Goal: Task Accomplishment & Management: Use online tool/utility

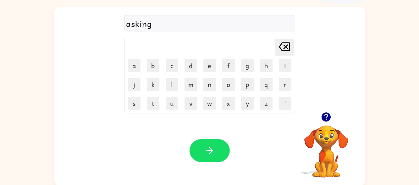
scroll to position [36, 0]
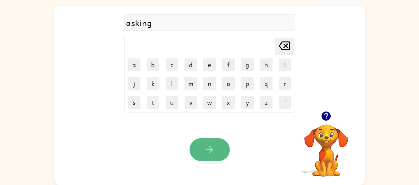
click at [197, 145] on button "button" at bounding box center [209, 149] width 40 height 23
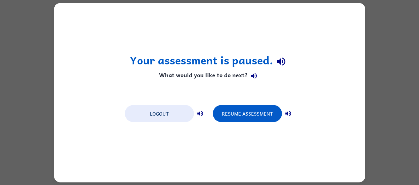
scroll to position [0, 0]
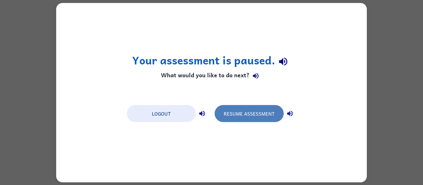
click at [242, 115] on button "Resume Assessment" at bounding box center [249, 113] width 69 height 17
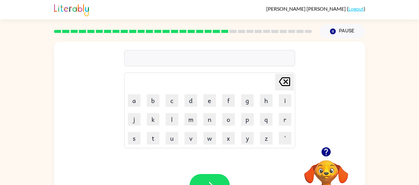
click at [331, 154] on icon "button" at bounding box center [325, 151] width 11 height 11
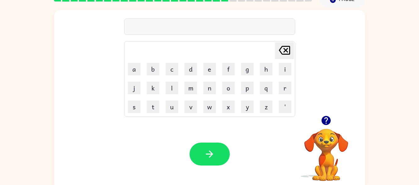
click at [324, 120] on icon "button" at bounding box center [325, 120] width 9 height 9
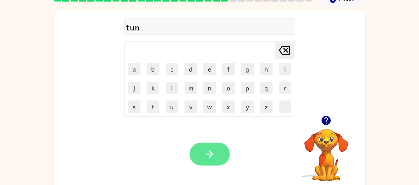
click at [209, 155] on icon "button" at bounding box center [209, 154] width 11 height 11
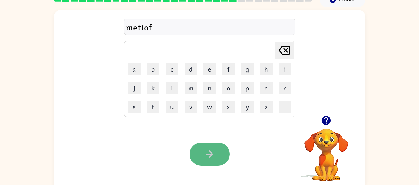
click at [212, 151] on icon "button" at bounding box center [209, 154] width 11 height 11
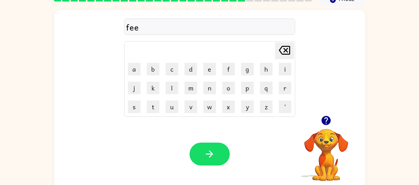
click at [286, 48] on icon "Delete Delete last character input" at bounding box center [284, 50] width 15 height 15
type button "delete"
click at [206, 151] on icon "button" at bounding box center [209, 154] width 11 height 11
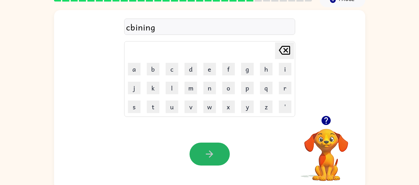
drag, startPoint x: 209, startPoint y: 144, endPoint x: 213, endPoint y: 143, distance: 3.3
click at [213, 143] on button "button" at bounding box center [209, 154] width 40 height 23
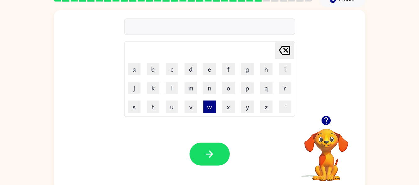
click at [215, 107] on button "w" at bounding box center [209, 106] width 13 height 13
click at [287, 51] on icon "Delete Delete last character input" at bounding box center [284, 50] width 15 height 15
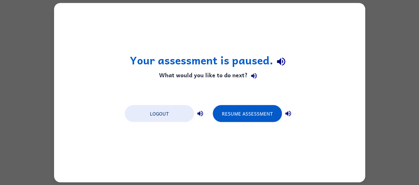
scroll to position [0, 0]
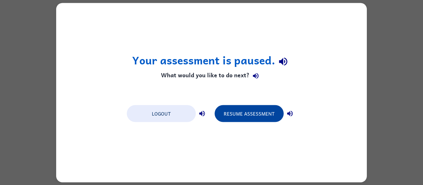
click at [249, 108] on button "Resume Assessment" at bounding box center [249, 113] width 69 height 17
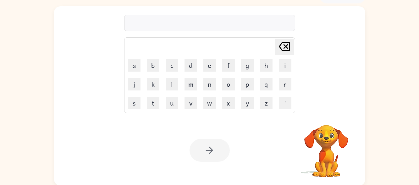
scroll to position [36, 0]
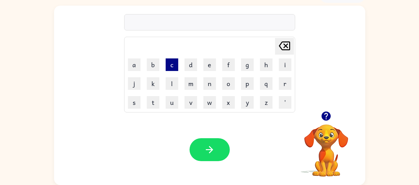
click at [170, 67] on button "c" at bounding box center [172, 64] width 13 height 13
click at [213, 67] on button "e" at bounding box center [209, 64] width 13 height 13
click at [157, 81] on button "k" at bounding box center [153, 83] width 13 height 13
click at [214, 67] on button "e" at bounding box center [209, 64] width 13 height 13
click at [208, 82] on button "n" at bounding box center [209, 83] width 13 height 13
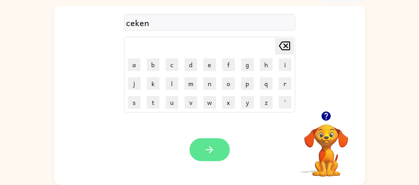
click at [211, 143] on button "button" at bounding box center [209, 149] width 40 height 23
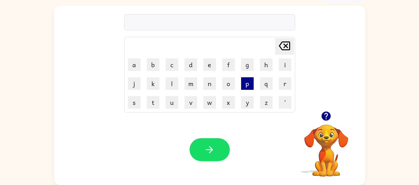
click at [250, 87] on button "p" at bounding box center [247, 83] width 13 height 13
click at [233, 89] on button "o" at bounding box center [228, 83] width 13 height 13
click at [216, 100] on td "w" at bounding box center [209, 102] width 18 height 18
click at [209, 104] on button "w" at bounding box center [209, 102] width 13 height 13
click at [203, 65] on button "e" at bounding box center [209, 64] width 13 height 13
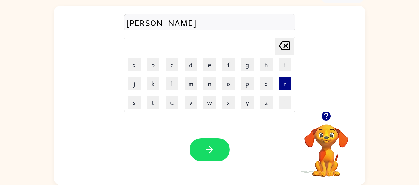
click at [285, 84] on button "r" at bounding box center [285, 83] width 13 height 13
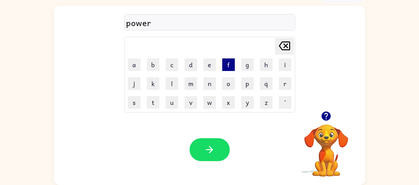
click at [226, 62] on button "f" at bounding box center [228, 64] width 13 height 13
click at [174, 106] on button "u" at bounding box center [172, 102] width 13 height 13
click at [174, 82] on button "l" at bounding box center [172, 83] width 13 height 13
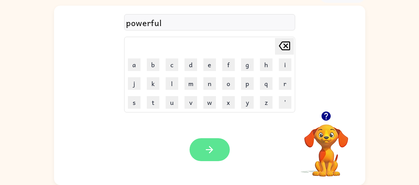
click at [208, 149] on icon "button" at bounding box center [209, 149] width 11 height 11
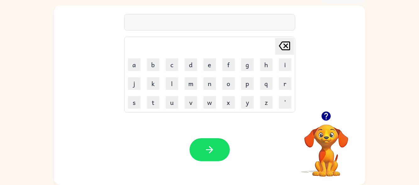
click at [157, 71] on td "b" at bounding box center [153, 65] width 18 height 18
click at [156, 69] on button "b" at bounding box center [153, 64] width 13 height 13
click at [283, 88] on button "r" at bounding box center [285, 83] width 13 height 13
click at [136, 62] on button "a" at bounding box center [134, 64] width 13 height 13
drag, startPoint x: 206, startPoint y: 82, endPoint x: 197, endPoint y: 93, distance: 14.3
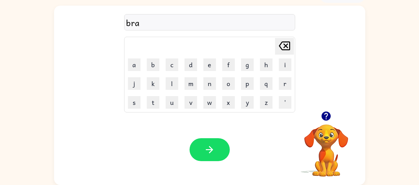
click at [205, 82] on button "n" at bounding box center [209, 83] width 13 height 13
click at [214, 146] on icon "button" at bounding box center [209, 149] width 11 height 11
click at [172, 67] on button "c" at bounding box center [172, 64] width 13 height 13
click at [263, 68] on button "h" at bounding box center [266, 64] width 13 height 13
click at [283, 70] on button "i" at bounding box center [285, 64] width 13 height 13
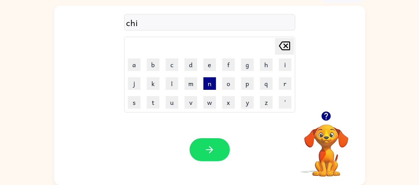
click at [212, 81] on button "n" at bounding box center [209, 83] width 13 height 13
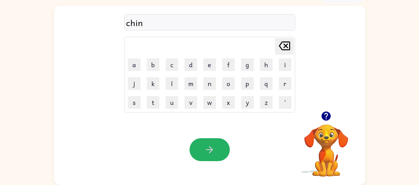
click at [207, 143] on button "button" at bounding box center [209, 149] width 40 height 23
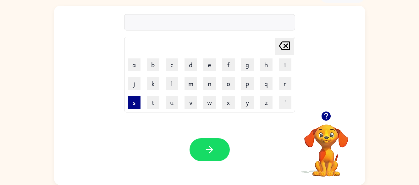
click at [132, 102] on button "s" at bounding box center [134, 102] width 13 height 13
click at [152, 100] on button "t" at bounding box center [153, 102] width 13 height 13
click at [225, 83] on button "o" at bounding box center [228, 83] width 13 height 13
click at [152, 101] on button "t" at bounding box center [153, 102] width 13 height 13
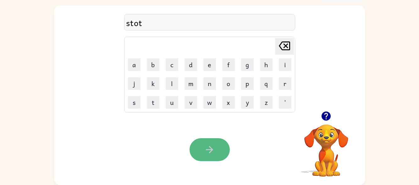
click at [204, 144] on button "button" at bounding box center [209, 149] width 40 height 23
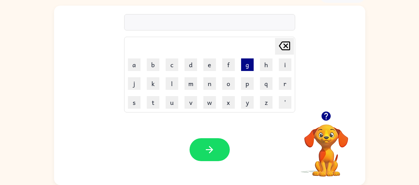
drag, startPoint x: 263, startPoint y: 68, endPoint x: 252, endPoint y: 66, distance: 11.5
click at [263, 68] on button "h" at bounding box center [266, 64] width 13 height 13
click at [225, 84] on button "o" at bounding box center [228, 83] width 13 height 13
click at [193, 66] on button "d" at bounding box center [190, 64] width 13 height 13
click at [133, 64] on button "a" at bounding box center [134, 64] width 13 height 13
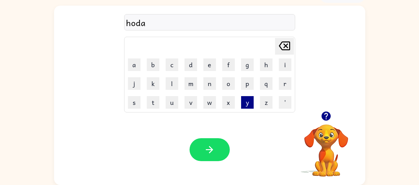
click at [247, 103] on button "y" at bounding box center [247, 102] width 13 height 13
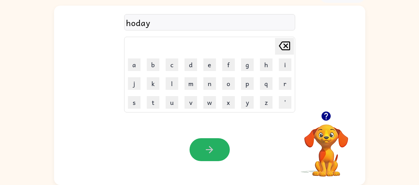
click at [220, 151] on button "button" at bounding box center [209, 149] width 40 height 23
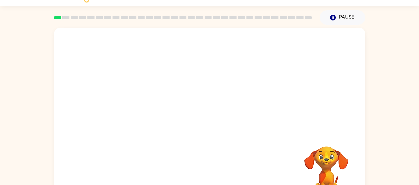
scroll to position [4, 0]
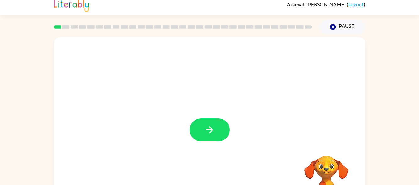
click at [214, 131] on icon "button" at bounding box center [209, 129] width 11 height 11
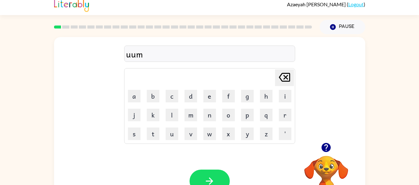
click at [206, 177] on icon "button" at bounding box center [209, 181] width 11 height 11
click at [204, 171] on button "button" at bounding box center [209, 181] width 40 height 23
click at [203, 177] on button "button" at bounding box center [209, 181] width 40 height 23
click at [328, 146] on icon "button" at bounding box center [325, 147] width 9 height 9
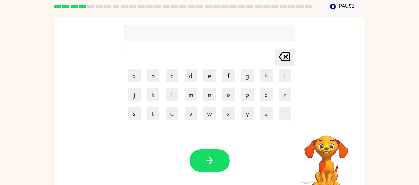
scroll to position [36, 0]
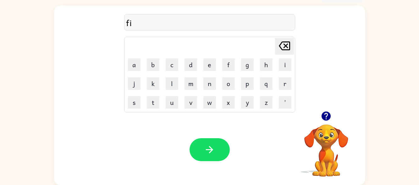
click at [287, 42] on icon at bounding box center [284, 45] width 11 height 9
type button "delete"
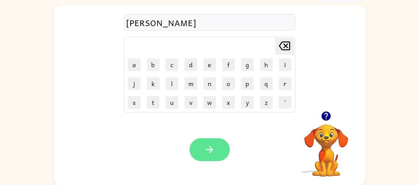
click at [220, 153] on button "button" at bounding box center [209, 149] width 40 height 23
click at [209, 145] on icon "button" at bounding box center [209, 149] width 11 height 11
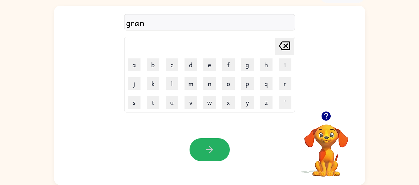
drag, startPoint x: 209, startPoint y: 145, endPoint x: 211, endPoint y: 154, distance: 9.2
click at [209, 145] on icon "button" at bounding box center [209, 149] width 11 height 11
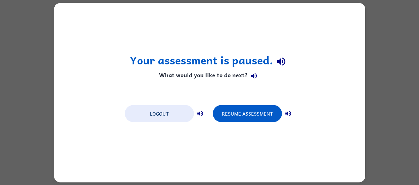
scroll to position [0, 0]
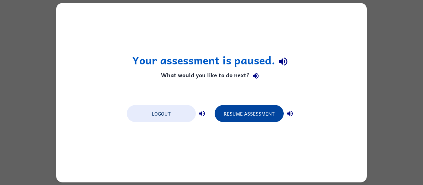
click at [261, 114] on button "Resume Assessment" at bounding box center [249, 113] width 69 height 17
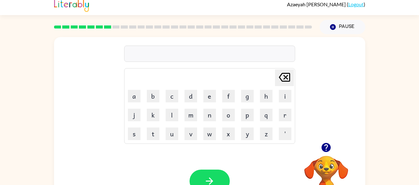
scroll to position [36, 0]
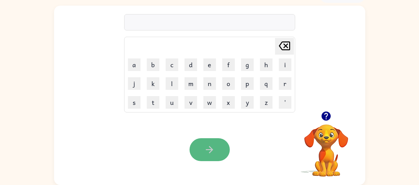
click at [200, 147] on button "button" at bounding box center [209, 149] width 40 height 23
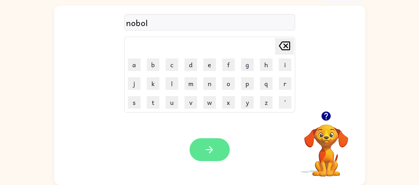
click at [215, 145] on button "button" at bounding box center [209, 149] width 40 height 23
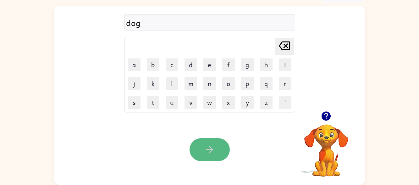
click at [207, 151] on icon "button" at bounding box center [209, 149] width 11 height 11
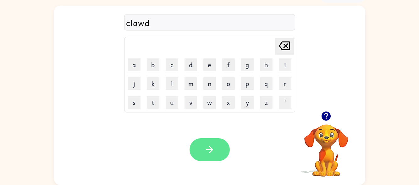
click at [204, 147] on icon "button" at bounding box center [209, 149] width 11 height 11
drag, startPoint x: 198, startPoint y: 153, endPoint x: 201, endPoint y: 151, distance: 3.8
click at [199, 153] on button "button" at bounding box center [209, 149] width 40 height 23
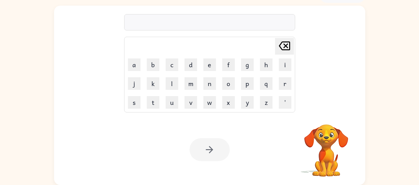
scroll to position [4, 0]
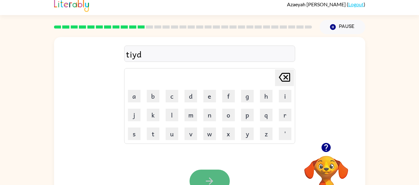
click at [208, 178] on icon "button" at bounding box center [209, 181] width 11 height 11
click at [207, 177] on icon "button" at bounding box center [209, 181] width 11 height 11
click at [213, 176] on icon "button" at bounding box center [209, 181] width 11 height 11
drag, startPoint x: 213, startPoint y: 176, endPoint x: 217, endPoint y: 181, distance: 6.4
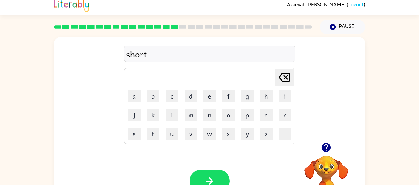
click at [216, 180] on button "button" at bounding box center [209, 181] width 40 height 23
click at [323, 146] on icon "button" at bounding box center [325, 147] width 9 height 9
click at [326, 147] on icon "button" at bounding box center [325, 147] width 9 height 9
click at [213, 178] on icon "button" at bounding box center [209, 181] width 11 height 11
click at [211, 177] on icon "button" at bounding box center [209, 181] width 11 height 11
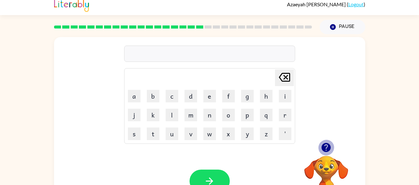
click at [325, 150] on icon "button" at bounding box center [325, 147] width 9 height 9
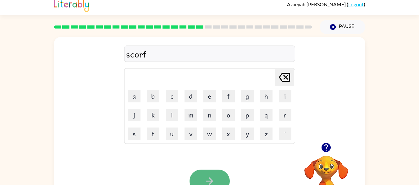
click at [211, 177] on icon "button" at bounding box center [209, 181] width 11 height 11
click at [287, 76] on icon at bounding box center [284, 77] width 11 height 9
type button "delete"
click at [199, 177] on button "button" at bounding box center [209, 181] width 40 height 23
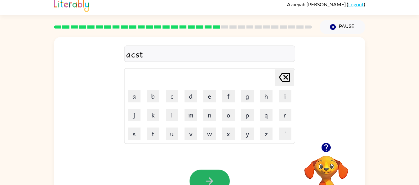
click at [216, 175] on button "button" at bounding box center [209, 181] width 40 height 23
click at [222, 173] on button "button" at bounding box center [209, 181] width 40 height 23
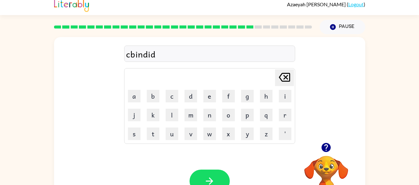
click at [222, 173] on button "button" at bounding box center [209, 181] width 40 height 23
drag, startPoint x: 222, startPoint y: 173, endPoint x: 213, endPoint y: 176, distance: 9.8
click at [213, 176] on button "button" at bounding box center [209, 181] width 40 height 23
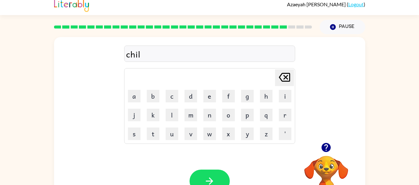
drag, startPoint x: 213, startPoint y: 176, endPoint x: 211, endPoint y: 200, distance: 24.2
click at [211, 185] on html "Azaeyah Creque ( Logout ) Pause Pause chil Delete Delete last character input a…" at bounding box center [209, 106] width 419 height 221
click at [215, 175] on button "button" at bounding box center [209, 181] width 40 height 23
click at [214, 175] on button "button" at bounding box center [209, 181] width 40 height 23
click at [138, 54] on div "holday" at bounding box center [209, 53] width 167 height 13
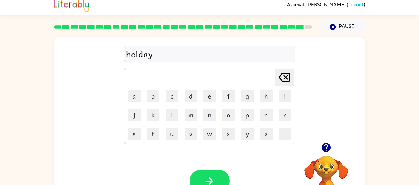
click at [138, 54] on div "holday" at bounding box center [209, 53] width 167 height 13
click at [283, 80] on icon "[PERSON_NAME] last character input" at bounding box center [284, 77] width 15 height 15
click at [138, 54] on div "holday" at bounding box center [209, 53] width 167 height 13
click at [155, 56] on div "holdayl" at bounding box center [209, 53] width 167 height 13
click at [287, 77] on icon "[PERSON_NAME] last character input" at bounding box center [284, 77] width 15 height 15
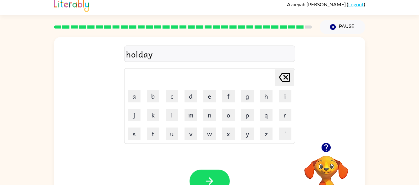
click at [287, 77] on icon "[PERSON_NAME] last character input" at bounding box center [284, 77] width 15 height 15
click at [287, 76] on icon "[PERSON_NAME] last character input" at bounding box center [284, 77] width 15 height 15
type button "delete"
click at [215, 176] on button "button" at bounding box center [209, 181] width 40 height 23
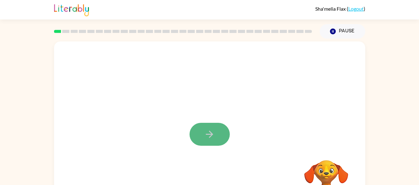
click at [198, 132] on button "button" at bounding box center [209, 134] width 40 height 23
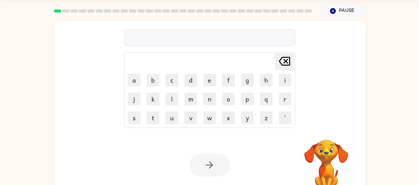
scroll to position [31, 0]
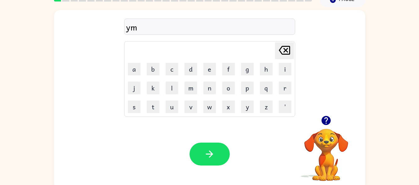
click at [285, 53] on icon "[PERSON_NAME] last character input" at bounding box center [284, 50] width 15 height 15
type button "delete"
click at [213, 156] on icon "button" at bounding box center [209, 154] width 11 height 11
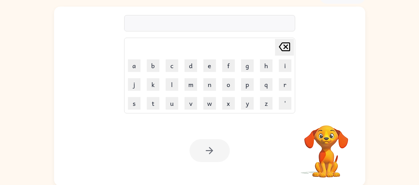
scroll to position [36, 0]
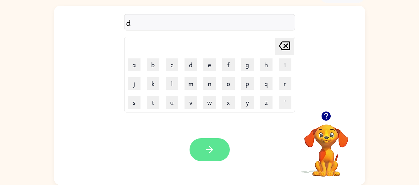
click at [216, 151] on button "button" at bounding box center [209, 149] width 40 height 23
click at [206, 148] on icon "button" at bounding box center [209, 149] width 11 height 11
click at [323, 116] on icon "button" at bounding box center [325, 115] width 9 height 9
click at [324, 117] on icon "button" at bounding box center [325, 115] width 9 height 9
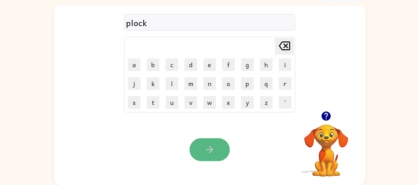
click at [210, 151] on icon "button" at bounding box center [209, 149] width 11 height 11
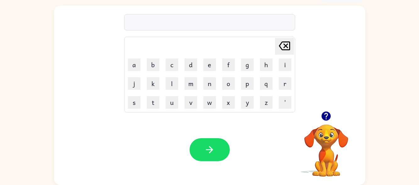
click at [324, 116] on icon "button" at bounding box center [325, 115] width 9 height 9
click at [329, 118] on button "button" at bounding box center [326, 116] width 16 height 16
click at [216, 147] on button "button" at bounding box center [209, 149] width 40 height 23
click at [329, 112] on icon "button" at bounding box center [325, 116] width 11 height 11
click at [327, 117] on icon "button" at bounding box center [325, 115] width 9 height 9
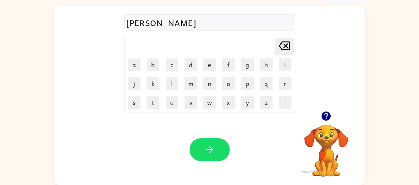
click at [214, 141] on button "button" at bounding box center [209, 149] width 40 height 23
click at [323, 114] on icon "button" at bounding box center [325, 115] width 9 height 9
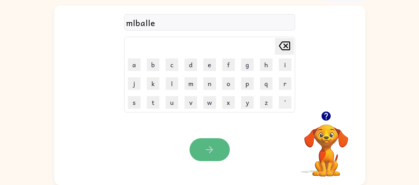
click at [218, 148] on button "button" at bounding box center [209, 149] width 40 height 23
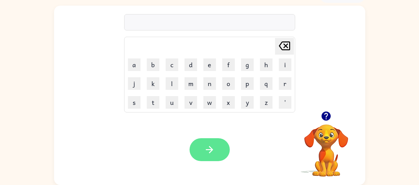
click at [214, 148] on icon "button" at bounding box center [209, 149] width 11 height 11
click at [322, 127] on video "Your browser must support playing .mp4 files to use Literably. Please try using…" at bounding box center [326, 146] width 63 height 63
click at [344, 126] on video "Your browser must support playing .mp4 files to use Literably. Please try using…" at bounding box center [326, 146] width 63 height 63
click at [345, 115] on div at bounding box center [326, 116] width 63 height 16
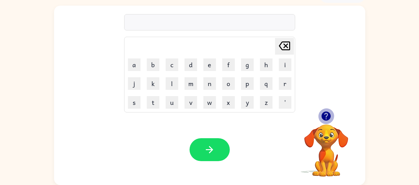
click at [323, 118] on icon "button" at bounding box center [325, 116] width 11 height 11
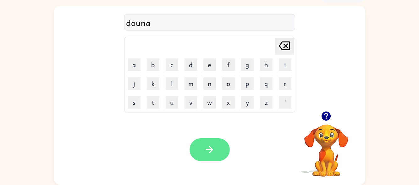
click at [194, 154] on button "button" at bounding box center [209, 149] width 40 height 23
drag, startPoint x: 209, startPoint y: 149, endPoint x: 201, endPoint y: 157, distance: 11.3
click at [201, 157] on button "button" at bounding box center [209, 149] width 40 height 23
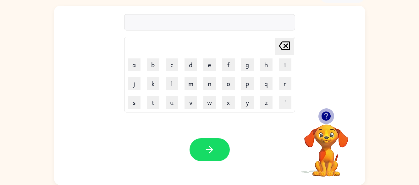
click at [323, 111] on icon "button" at bounding box center [325, 116] width 11 height 11
drag, startPoint x: 213, startPoint y: 147, endPoint x: 247, endPoint y: 186, distance: 52.1
click at [247, 185] on html "Sha'[PERSON_NAME] ( Logout ) Pause Pause unreie Delete Delete last character in…" at bounding box center [209, 74] width 419 height 221
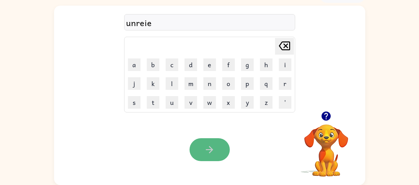
click at [211, 146] on icon "button" at bounding box center [209, 149] width 11 height 11
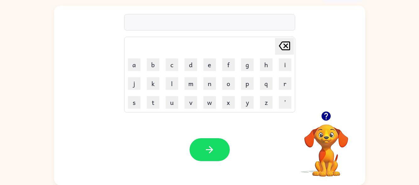
click at [324, 115] on icon "button" at bounding box center [325, 115] width 9 height 9
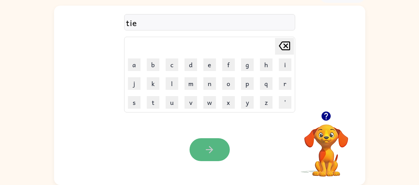
click at [199, 146] on button "button" at bounding box center [209, 149] width 40 height 23
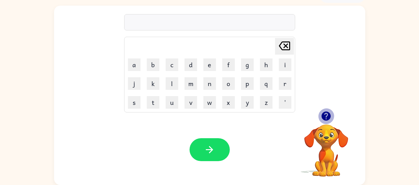
click at [322, 114] on icon "button" at bounding box center [325, 115] width 9 height 9
click at [323, 113] on icon "button" at bounding box center [325, 115] width 9 height 9
click at [326, 115] on icon "button" at bounding box center [325, 115] width 9 height 9
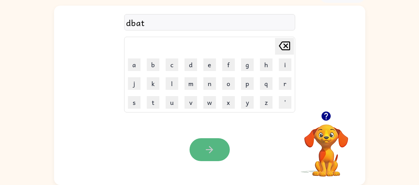
click at [223, 157] on button "button" at bounding box center [209, 149] width 40 height 23
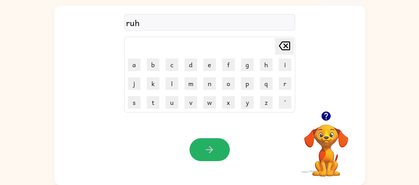
click at [223, 157] on button "button" at bounding box center [209, 149] width 40 height 23
click at [328, 114] on icon "button" at bounding box center [325, 115] width 9 height 9
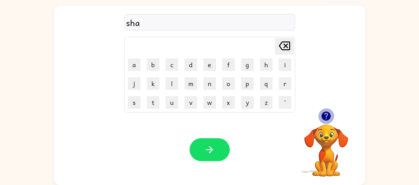
click at [324, 119] on icon "button" at bounding box center [325, 115] width 9 height 9
drag, startPoint x: 247, startPoint y: 60, endPoint x: 216, endPoint y: 66, distance: 32.1
drag, startPoint x: 216, startPoint y: 66, endPoint x: 118, endPoint y: 93, distance: 101.6
click at [118, 93] on div "so [PERSON_NAME] last character input a b c d e f g h i j k l m n o p q r s t u…" at bounding box center [209, 59] width 311 height 106
click at [324, 116] on icon "button" at bounding box center [325, 115] width 9 height 9
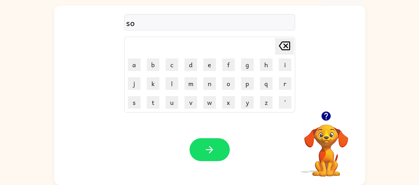
drag, startPoint x: 298, startPoint y: 175, endPoint x: 388, endPoint y: 24, distance: 176.2
click at [388, 24] on div "so [PERSON_NAME] last character input a b c d e f g h i j k l m n o p q r s t u…" at bounding box center [209, 94] width 419 height 182
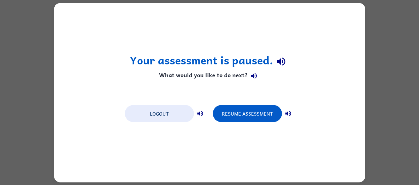
scroll to position [0, 0]
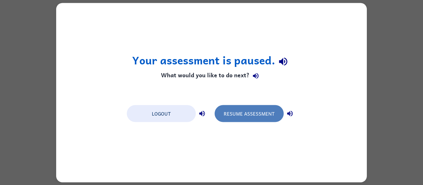
click at [235, 114] on button "Resume Assessment" at bounding box center [249, 113] width 69 height 17
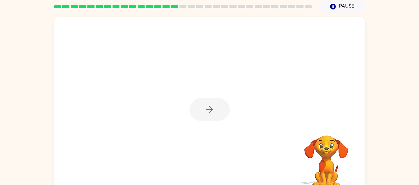
scroll to position [36, 0]
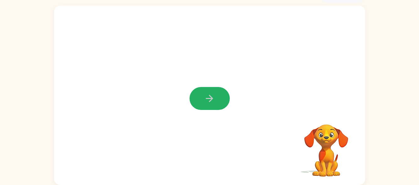
click at [212, 96] on icon "button" at bounding box center [209, 98] width 11 height 11
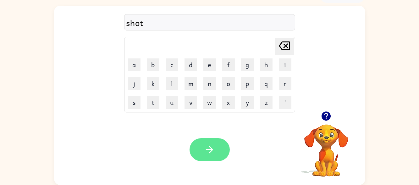
click at [211, 150] on icon "button" at bounding box center [209, 149] width 7 height 7
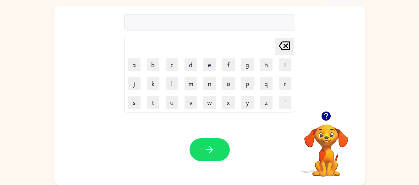
click at [325, 116] on icon "button" at bounding box center [325, 115] width 9 height 9
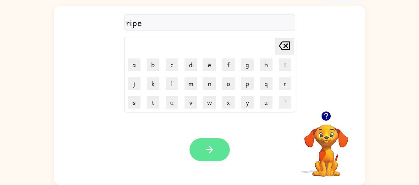
click at [215, 143] on button "button" at bounding box center [209, 149] width 40 height 23
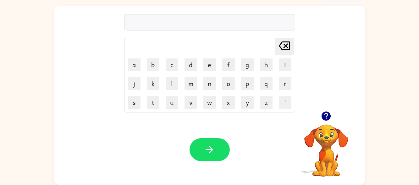
click at [332, 129] on video "Your browser must support playing .mp4 files to use Literably. Please try using…" at bounding box center [326, 146] width 63 height 63
click at [324, 117] on icon "button" at bounding box center [325, 115] width 9 height 9
click at [324, 116] on icon "button" at bounding box center [325, 115] width 9 height 9
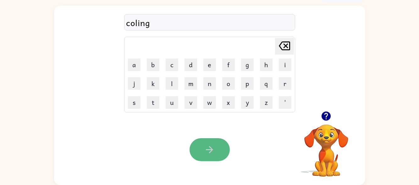
click at [213, 154] on icon "button" at bounding box center [209, 149] width 11 height 11
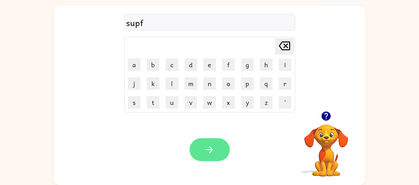
click at [216, 149] on button "button" at bounding box center [209, 149] width 40 height 23
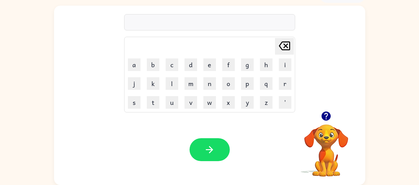
click at [325, 112] on icon "button" at bounding box center [325, 115] width 9 height 9
click at [326, 112] on icon "button" at bounding box center [325, 115] width 9 height 9
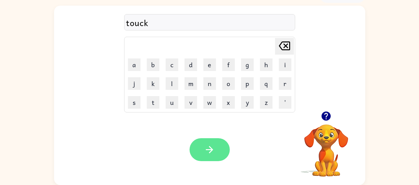
click at [210, 143] on button "button" at bounding box center [209, 149] width 40 height 23
drag, startPoint x: 210, startPoint y: 143, endPoint x: 207, endPoint y: 144, distance: 3.2
click at [208, 144] on button "button" at bounding box center [209, 149] width 40 height 23
